Goal: Book appointment/travel/reservation

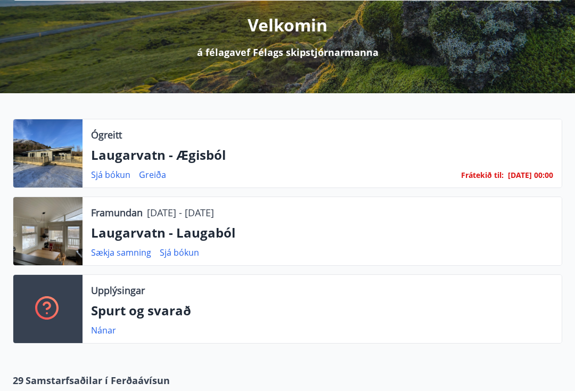
scroll to position [133, 0]
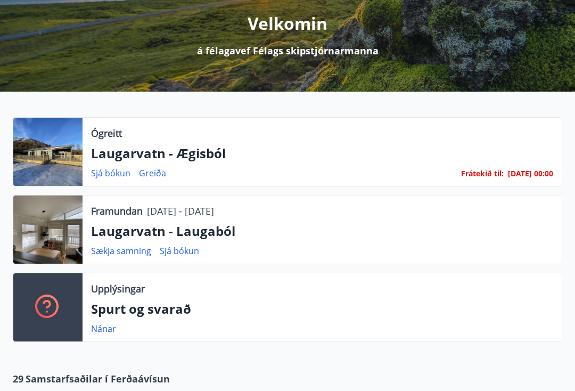
click at [194, 232] on p "Laugarvatn - Laugaból" at bounding box center [322, 232] width 463 height 18
click at [164, 242] on div "Framundan [DATE] - [DATE] Laugarvatn - Laugaból Sækja samning Sjá bókun" at bounding box center [323, 230] width 480 height 68
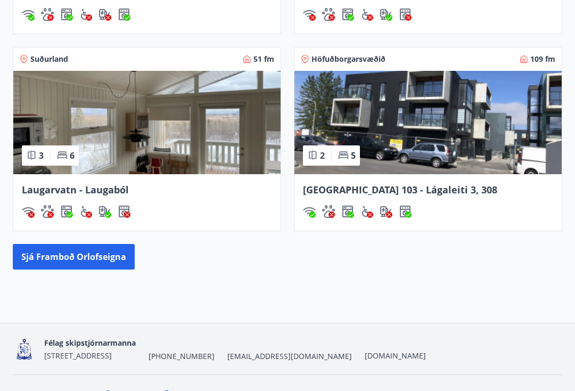
scroll to position [1027, 0]
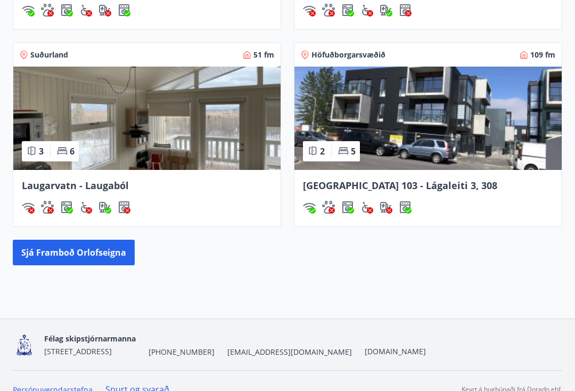
click at [100, 262] on button "Sjá framboð orlofseigna" at bounding box center [74, 253] width 122 height 26
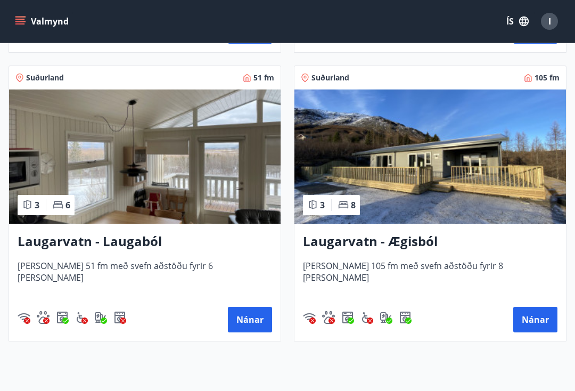
scroll to position [2488, 0]
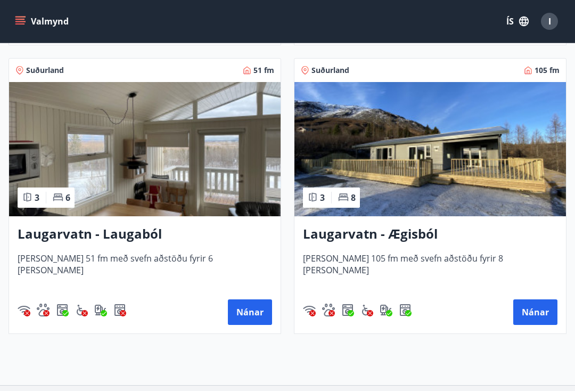
click at [142, 235] on h3 "Laugarvatn - Laugaból" at bounding box center [145, 234] width 255 height 19
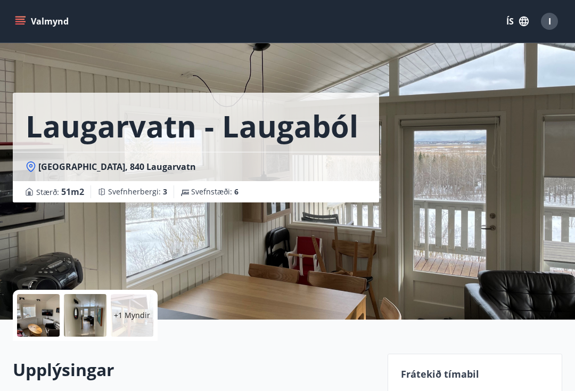
click at [97, 314] on div at bounding box center [85, 315] width 43 height 43
